Goal: Transaction & Acquisition: Purchase product/service

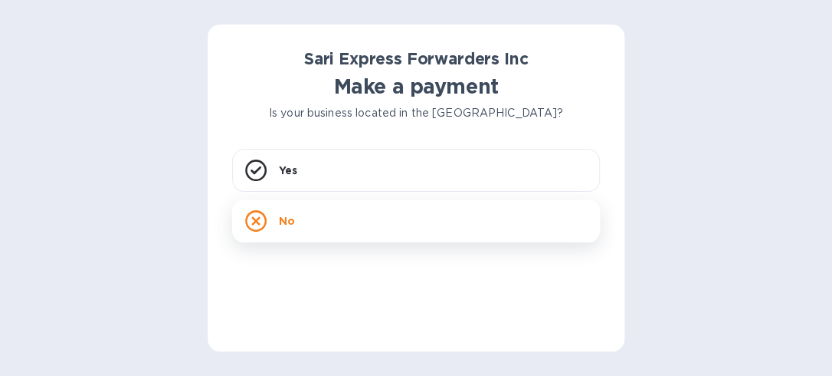
click at [294, 216] on div "No" at bounding box center [416, 220] width 368 height 43
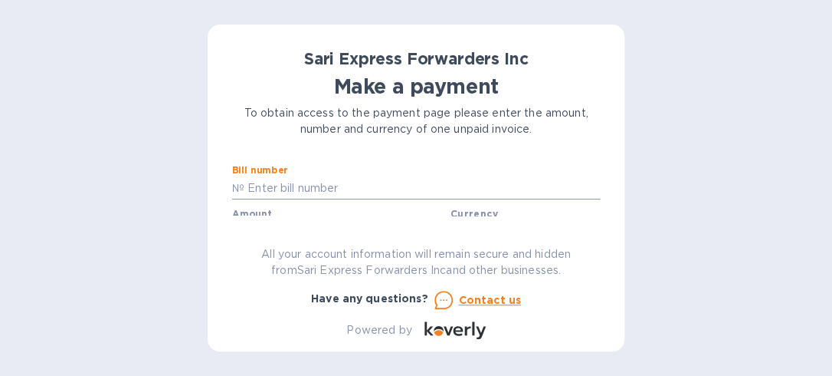
click at [372, 185] on input "text" at bounding box center [423, 188] width 356 height 23
type input "124460"
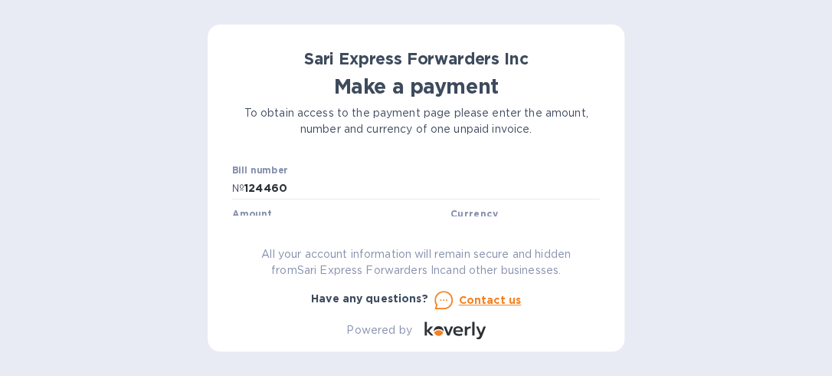
click at [288, 212] on div "Amount $" at bounding box center [338, 225] width 212 height 35
type input "4,105.00"
type input "d"
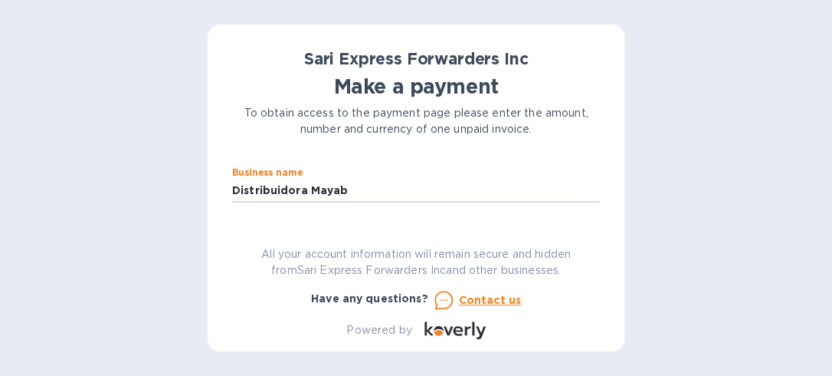
type input "Distribuidora Mayab"
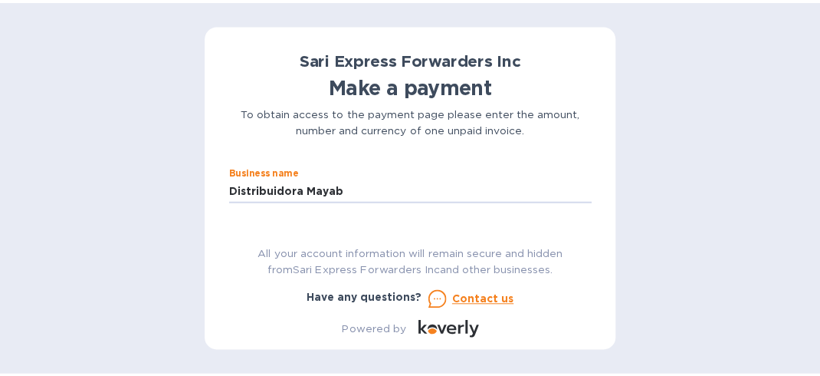
scroll to position [135, 0]
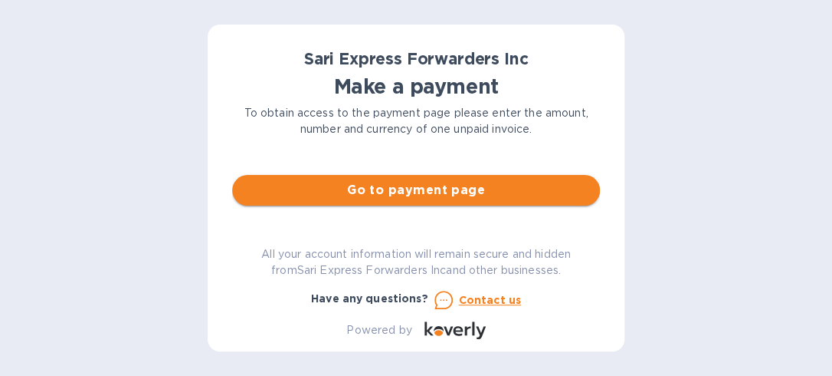
click at [444, 192] on span "Go to payment page" at bounding box center [416, 190] width 343 height 18
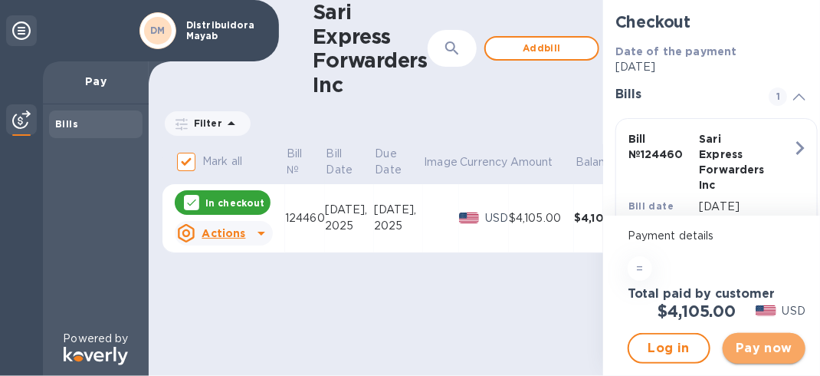
click at [763, 360] on button "Pay now" at bounding box center [764, 348] width 83 height 31
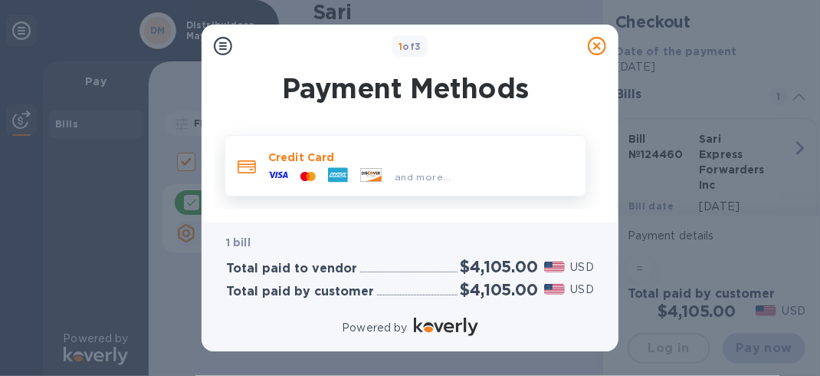
click at [272, 159] on p "Credit Card" at bounding box center [420, 156] width 305 height 15
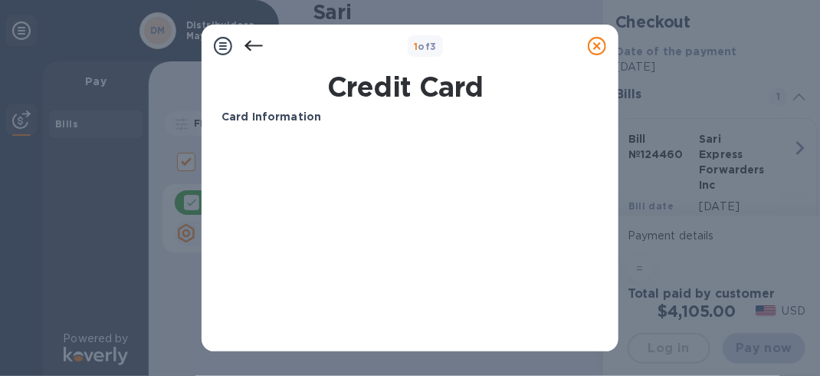
scroll to position [99, 0]
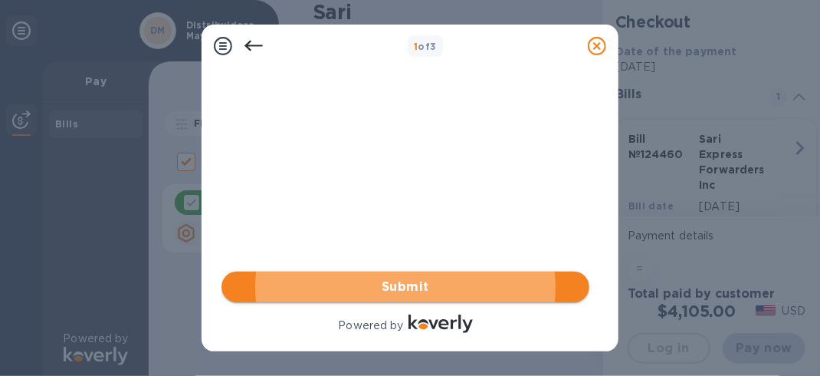
click at [306, 282] on span "Submit" at bounding box center [405, 286] width 343 height 18
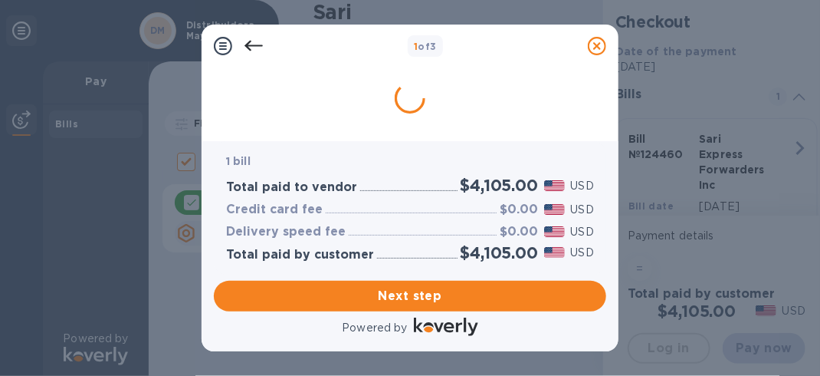
scroll to position [0, 0]
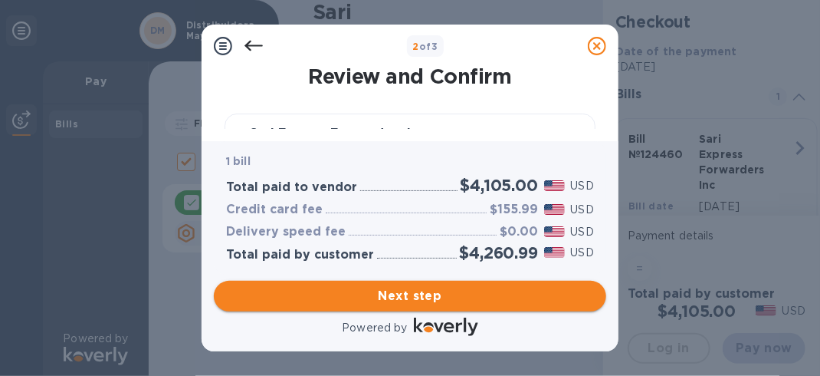
click at [356, 297] on span "Next step" at bounding box center [410, 296] width 368 height 18
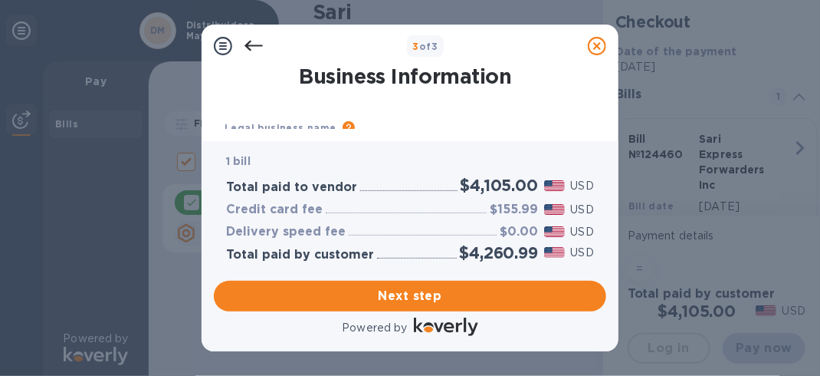
scroll to position [12, 0]
drag, startPoint x: 822, startPoint y: 254, endPoint x: 814, endPoint y: 312, distance: 58.8
click at [402, 300] on span "Next step" at bounding box center [410, 296] width 368 height 18
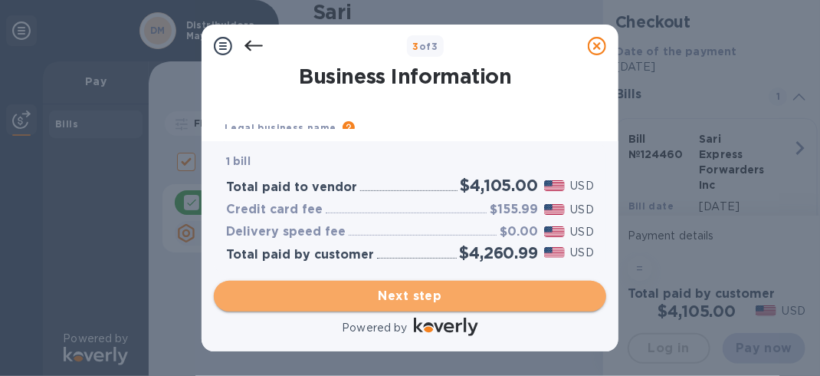
click at [389, 297] on span "Next step" at bounding box center [410, 296] width 368 height 18
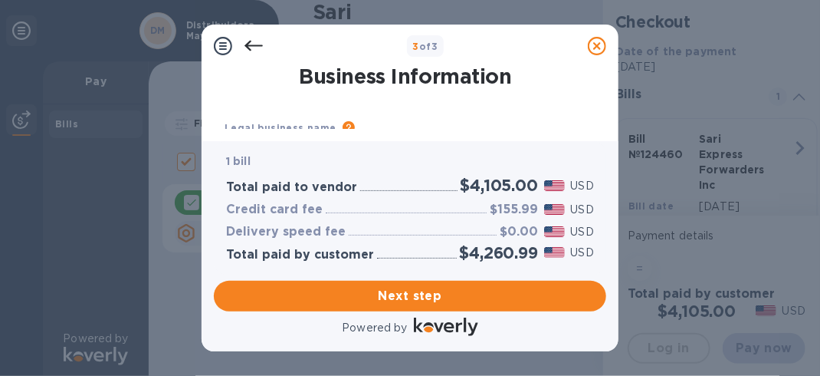
click at [250, 32] on div at bounding box center [253, 46] width 31 height 31
click at [251, 44] on icon at bounding box center [254, 46] width 18 height 18
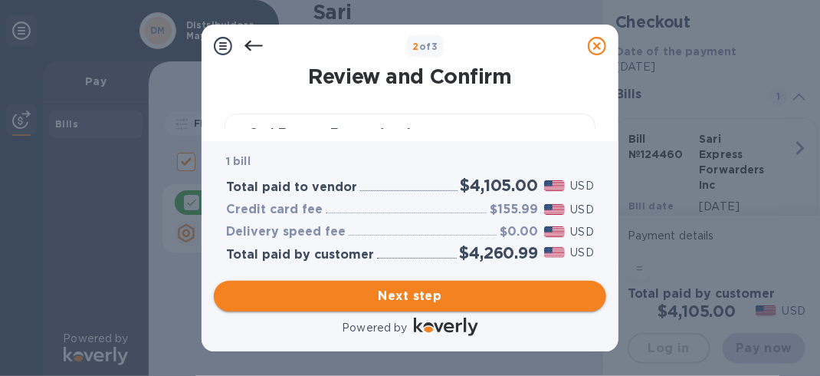
click at [476, 298] on span "Next step" at bounding box center [410, 296] width 368 height 18
click at [474, 298] on span "Next step" at bounding box center [410, 296] width 368 height 18
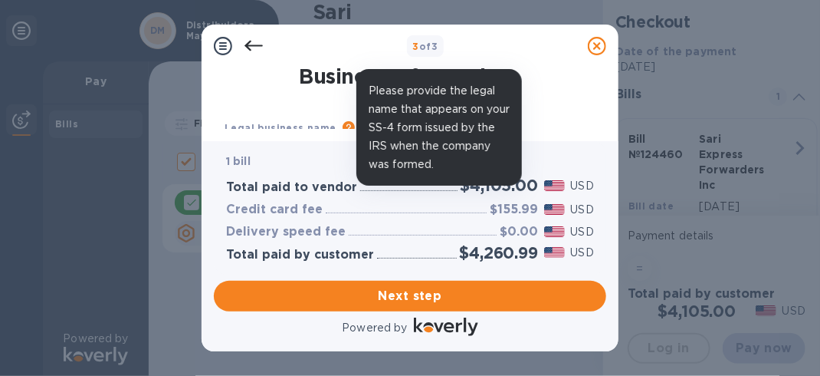
click at [343, 125] on icon at bounding box center [349, 127] width 12 height 12
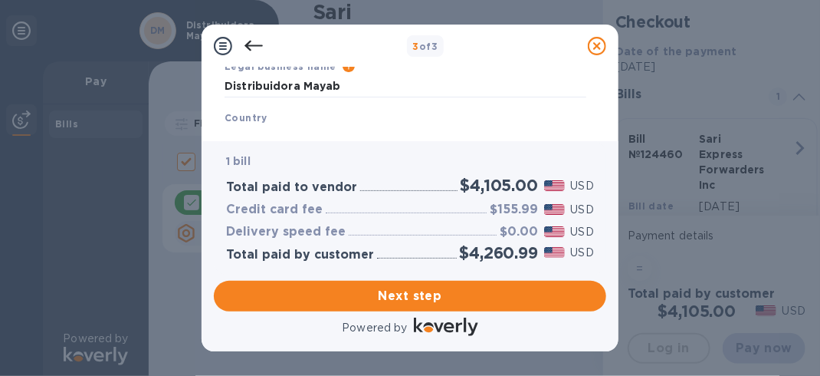
scroll to position [100, 0]
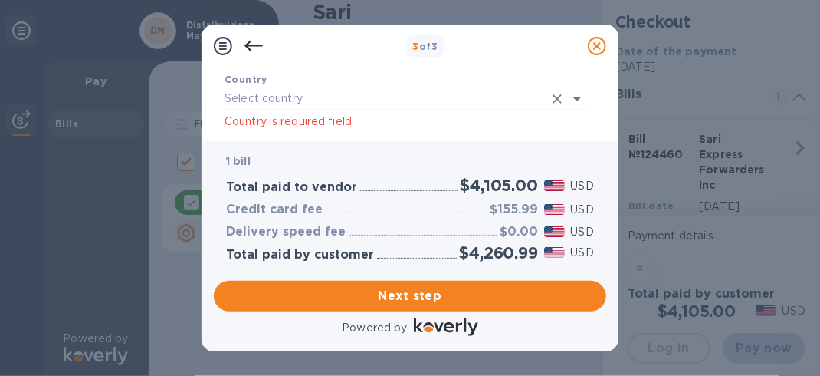
click at [579, 100] on icon "Open" at bounding box center [577, 99] width 18 height 18
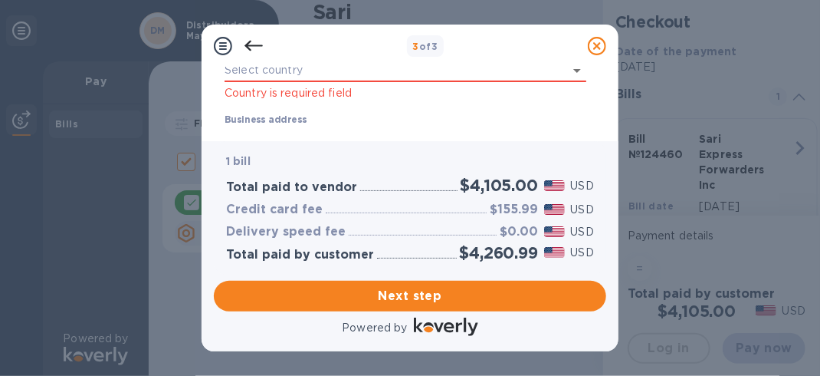
scroll to position [111, 0]
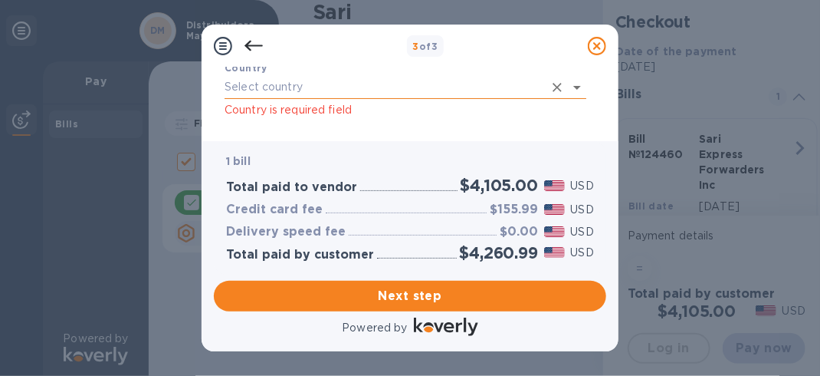
click at [383, 89] on input "text" at bounding box center [384, 87] width 319 height 22
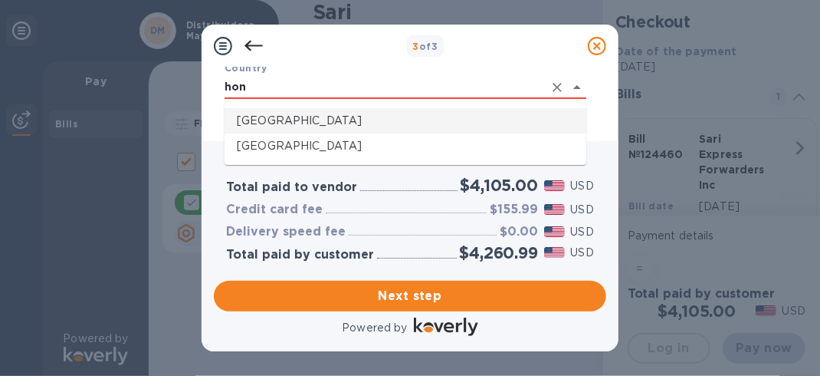
click at [310, 119] on p "[GEOGRAPHIC_DATA]" at bounding box center [405, 121] width 337 height 16
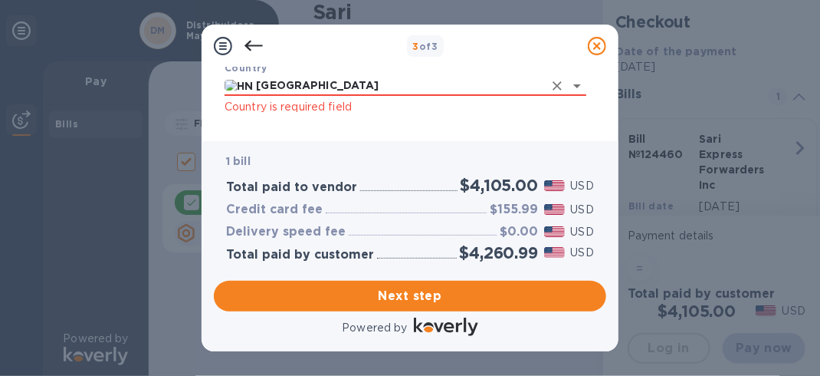
type input "[GEOGRAPHIC_DATA]"
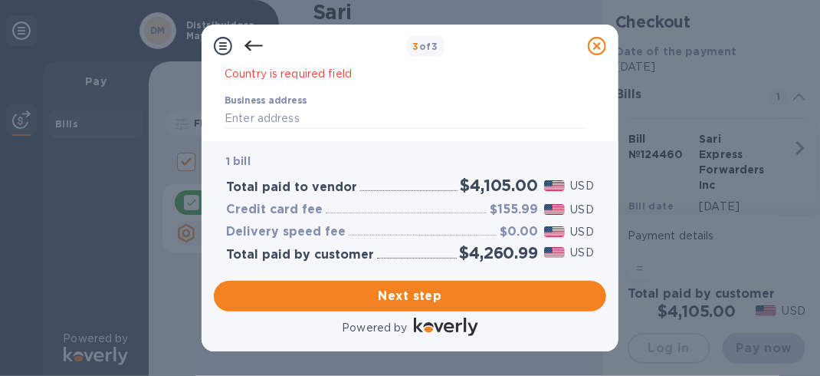
scroll to position [149, 0]
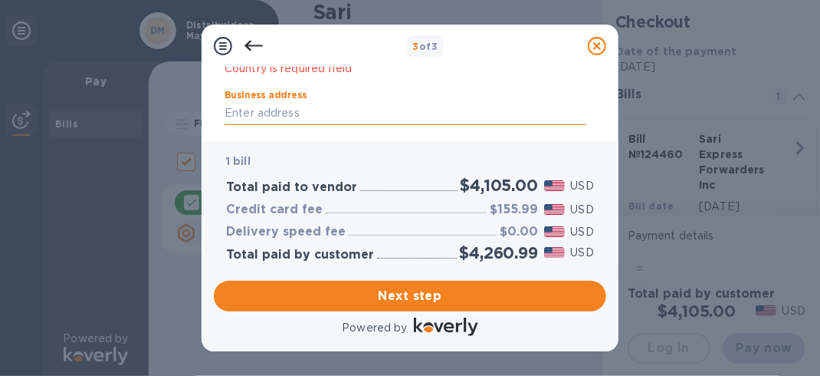
drag, startPoint x: 323, startPoint y: 114, endPoint x: 310, endPoint y: 117, distance: 12.5
click at [323, 114] on input "Business address" at bounding box center [406, 113] width 362 height 23
type input "b"
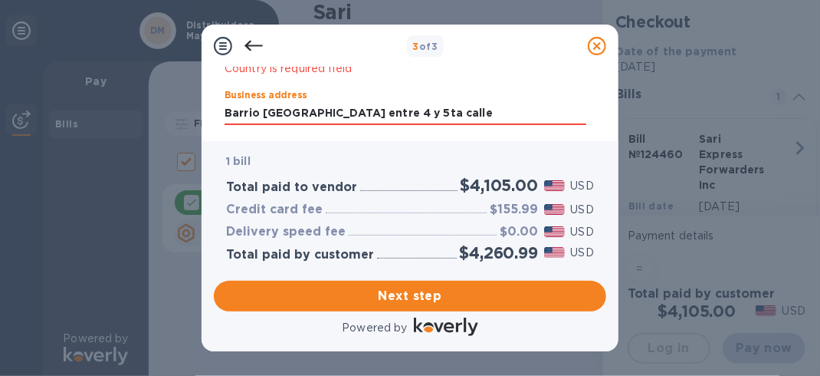
type input "Barrio [GEOGRAPHIC_DATA] entre 4 y 5ta calle"
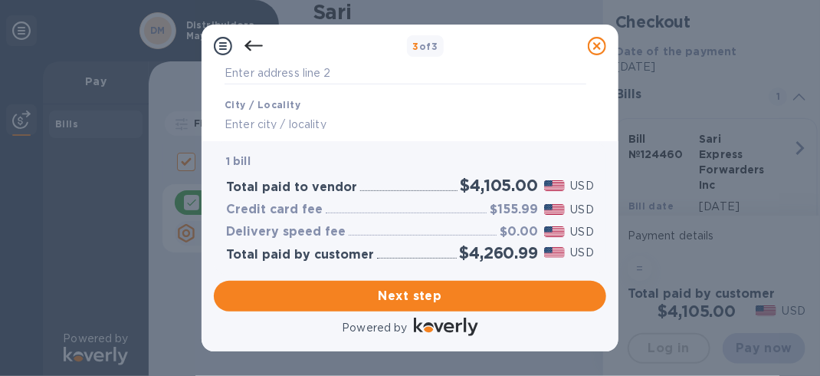
scroll to position [277, 0]
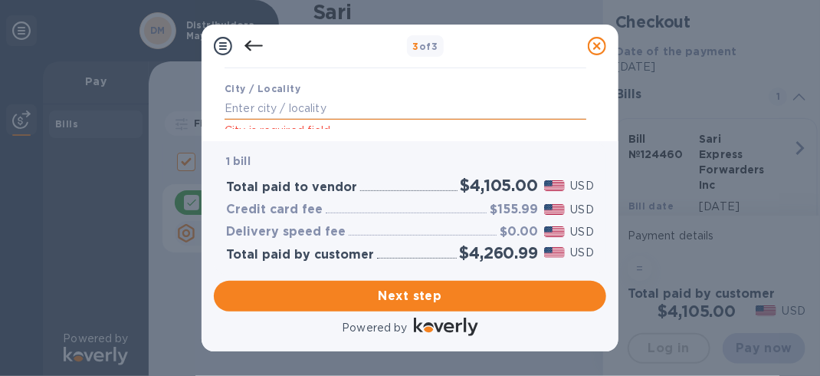
click at [334, 112] on input "text" at bounding box center [406, 108] width 362 height 23
type input "San [PERSON_NAME] Sula"
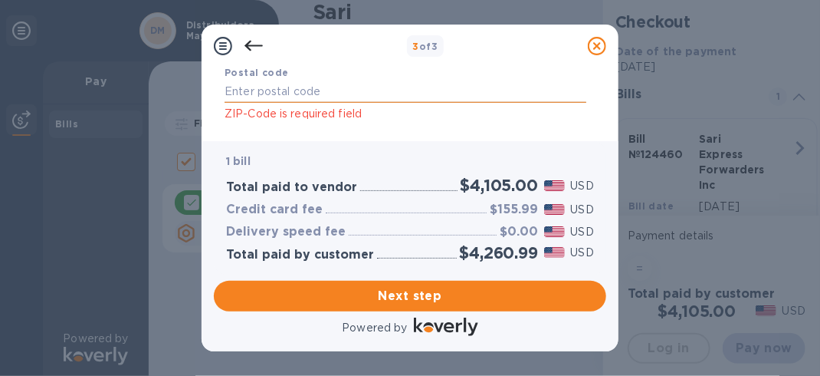
click at [316, 87] on input "text" at bounding box center [406, 91] width 362 height 23
type input "21102"
drag, startPoint x: 258, startPoint y: 90, endPoint x: 218, endPoint y: 97, distance: 41.1
click at [218, 97] on div "Postal code 21102 ZIP-Code is required field" at bounding box center [405, 93] width 374 height 71
type input "21002"
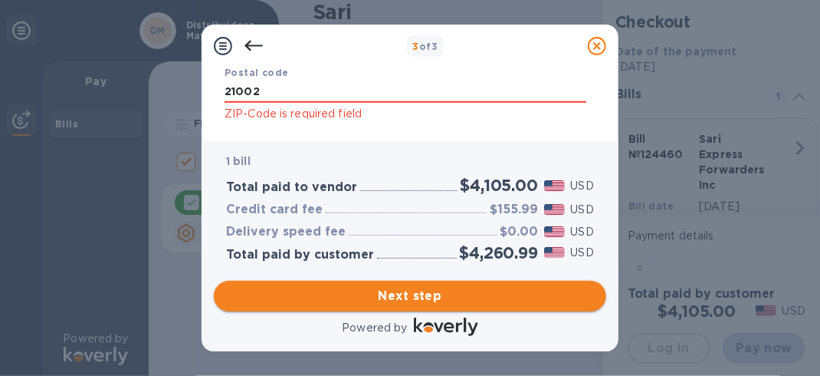
click at [396, 293] on span "Next step" at bounding box center [410, 296] width 368 height 18
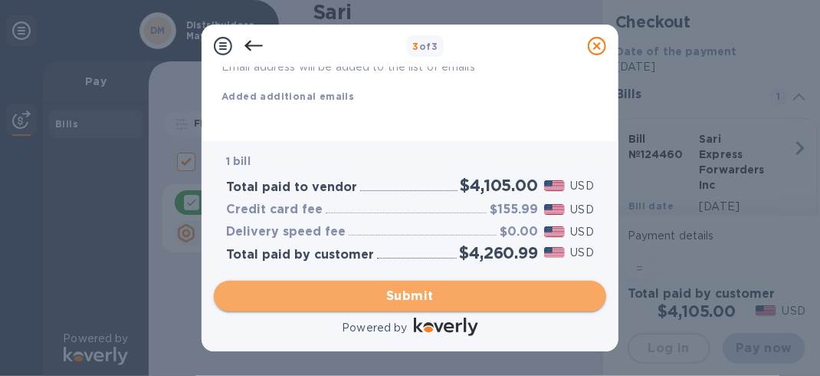
click at [403, 292] on span "Submit" at bounding box center [410, 296] width 368 height 18
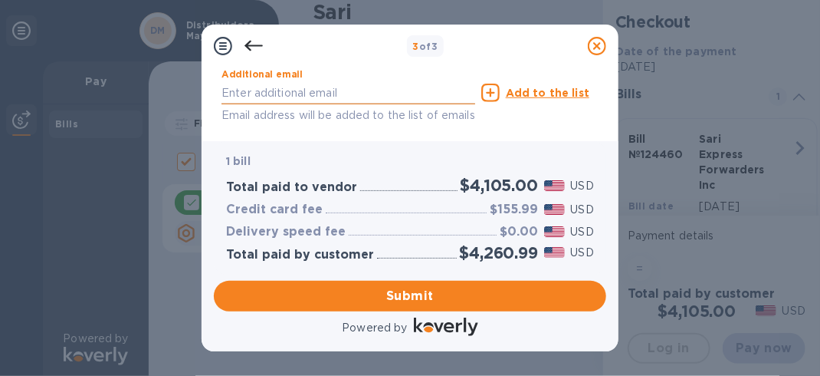
click at [239, 92] on input "text" at bounding box center [349, 92] width 254 height 23
type input "[PERSON_NAME][EMAIL_ADDRESS][DOMAIN_NAME]"
type input "[PERSON_NAME]"
type input "7868275453"
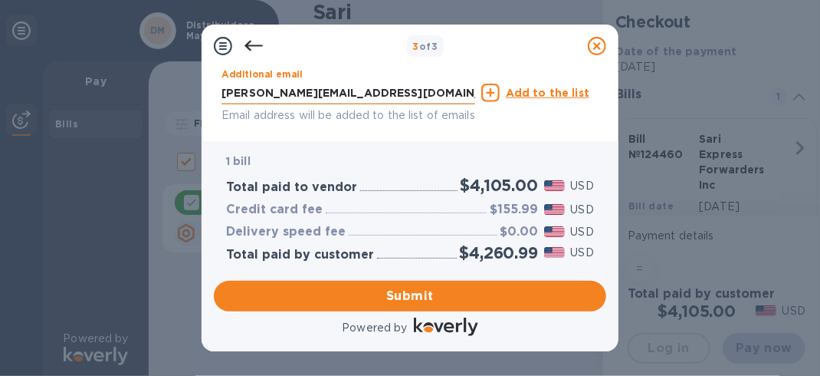
type input "[PERSON_NAME][EMAIL_ADDRESS][DOMAIN_NAME]"
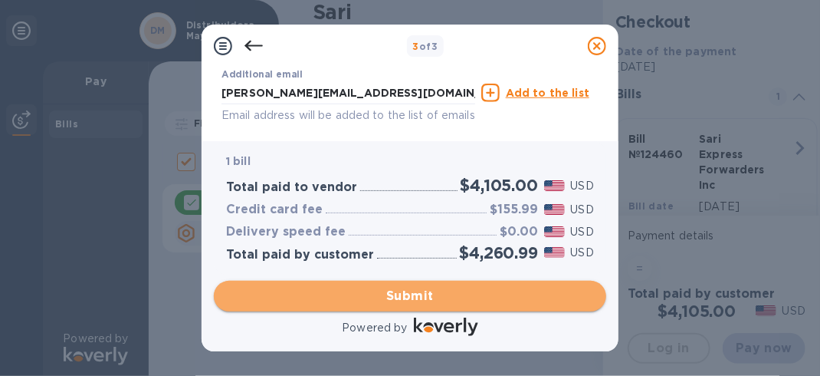
click at [437, 294] on span "Submit" at bounding box center [410, 296] width 368 height 18
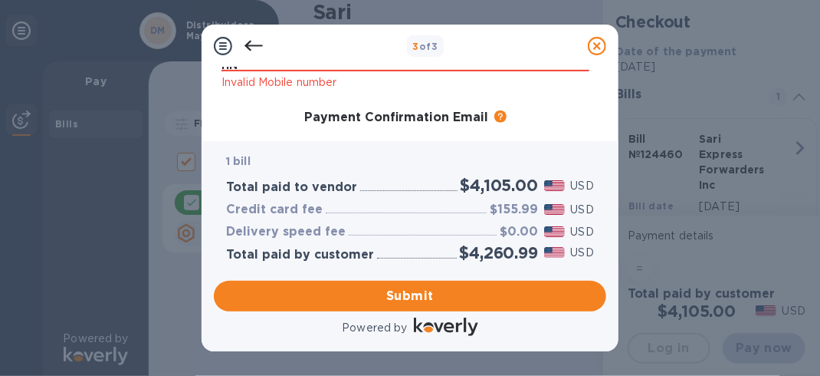
scroll to position [215, 0]
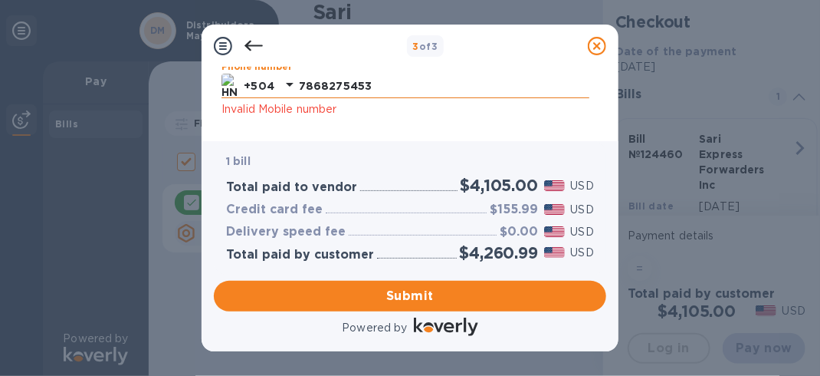
drag, startPoint x: 363, startPoint y: 87, endPoint x: 300, endPoint y: 84, distance: 63.7
click at [300, 84] on input "7868275453" at bounding box center [444, 85] width 291 height 23
type input "99796383"
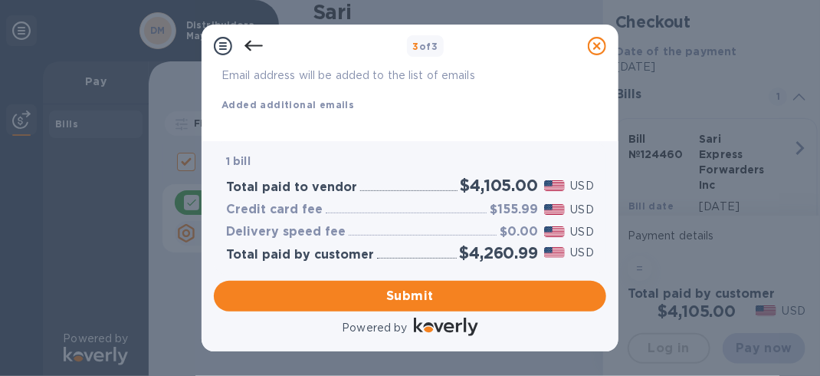
scroll to position [331, 0]
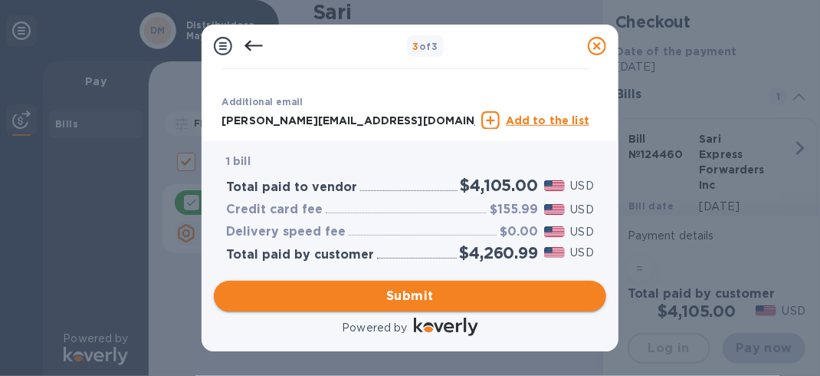
click at [331, 294] on span "Submit" at bounding box center [410, 296] width 368 height 18
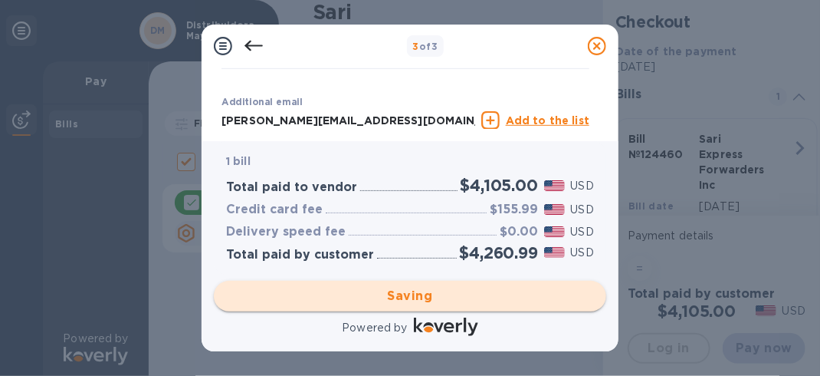
checkbox input "false"
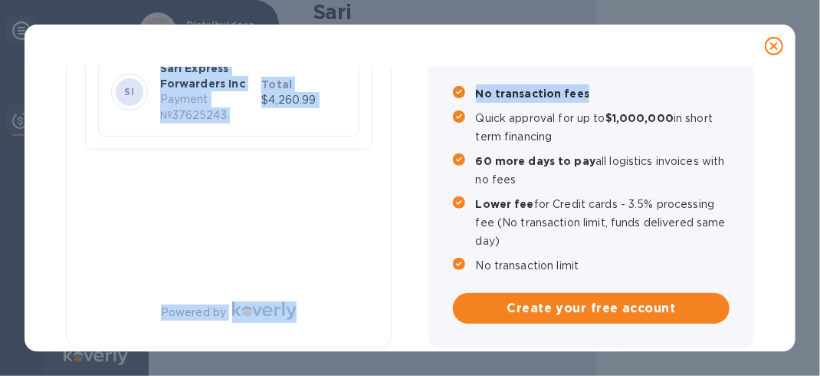
scroll to position [169, 0]
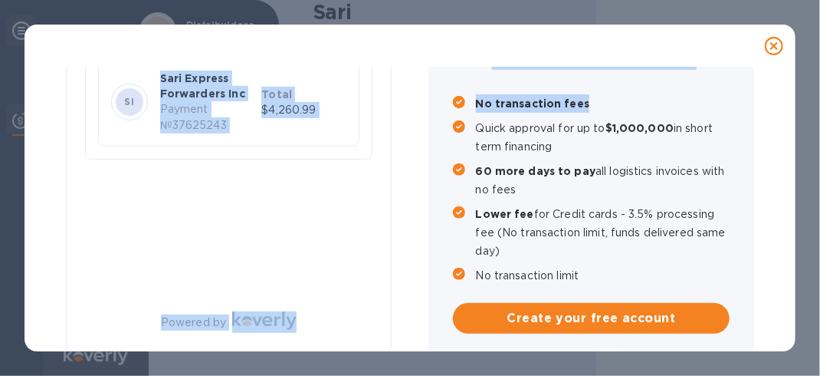
drag, startPoint x: 773, startPoint y: 48, endPoint x: 788, endPoint y: 185, distance: 138.7
click at [788, 185] on div "Payment Result Success Your payment has been completed. SI Sari Express Forward…" at bounding box center [410, 188] width 771 height 327
click at [199, 274] on div "Payment Result Success Your payment has been completed. SI Sari Express Forward…" at bounding box center [229, 129] width 327 height 457
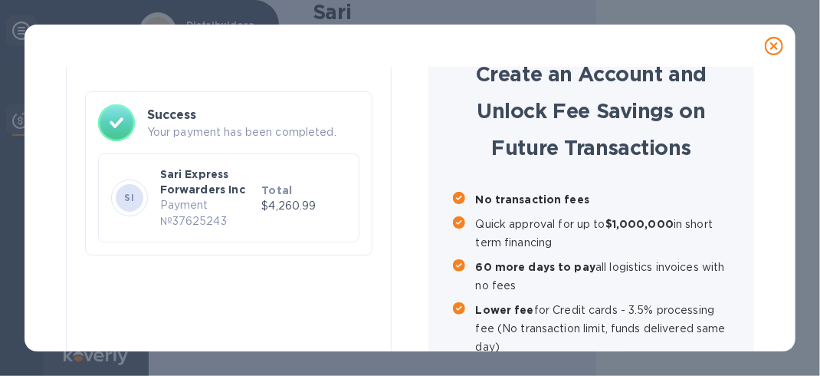
scroll to position [0, 0]
